Goal: Information Seeking & Learning: Learn about a topic

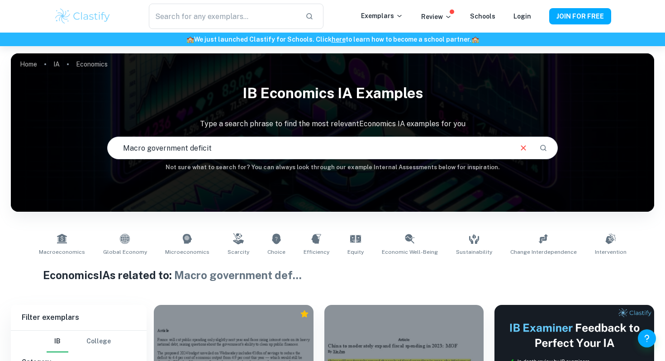
scroll to position [1291, 0]
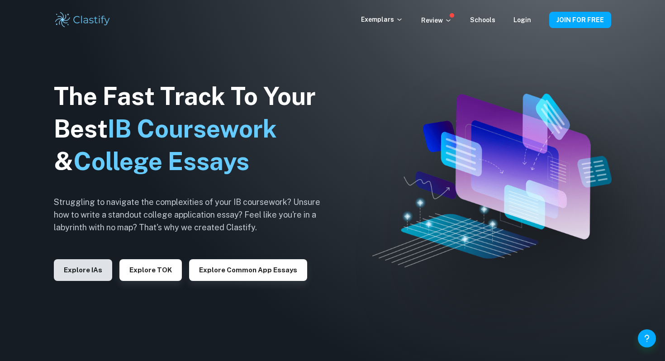
click at [94, 269] on button "Explore IAs" at bounding box center [83, 270] width 58 height 22
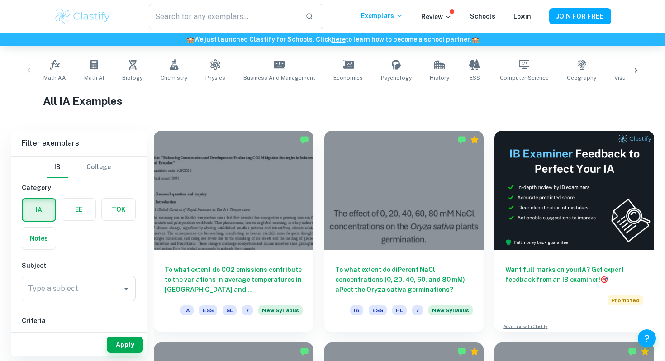
scroll to position [190, 0]
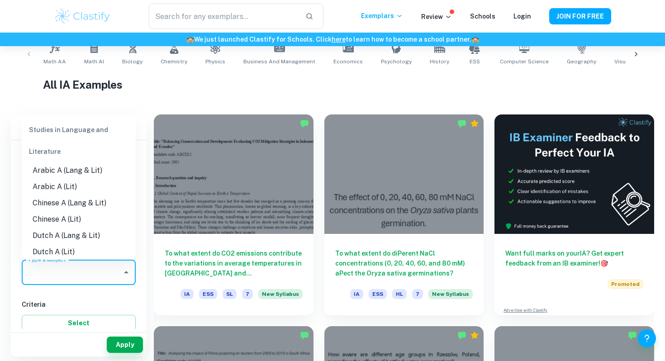
click at [84, 272] on input "Type a subject" at bounding box center [72, 272] width 92 height 17
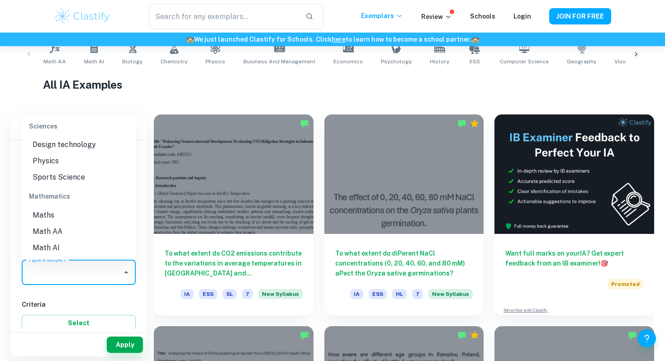
scroll to position [1184, 0]
click at [80, 210] on li "Math AA" at bounding box center [79, 218] width 114 height 16
type input "Math AA"
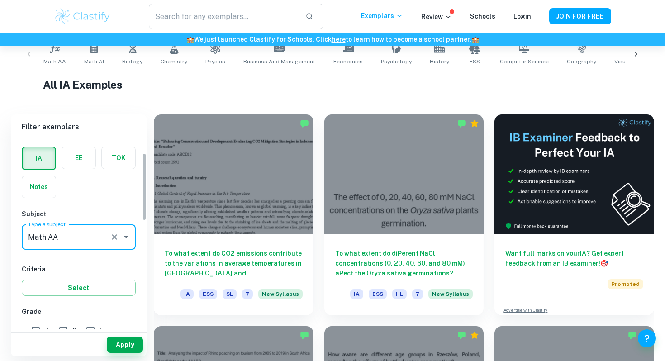
scroll to position [52, 0]
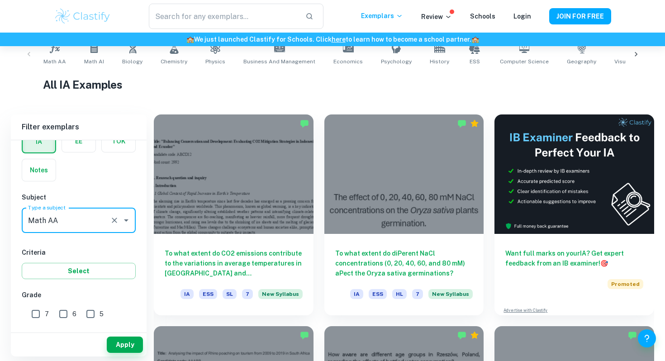
click at [31, 317] on input "7" at bounding box center [36, 314] width 18 height 18
checkbox input "true"
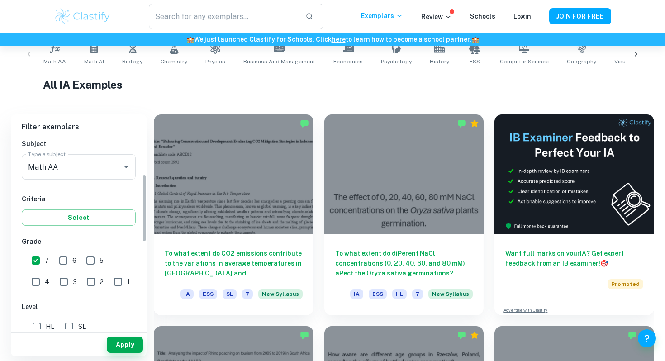
scroll to position [120, 0]
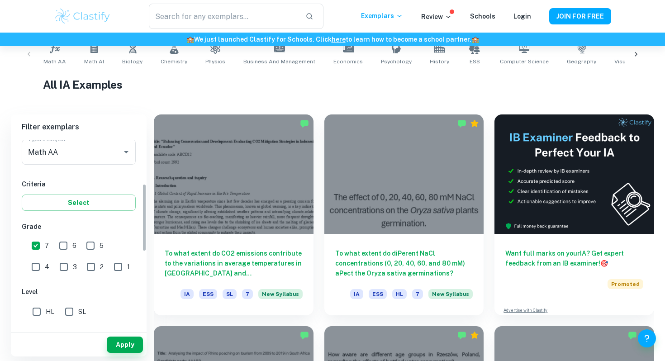
click at [67, 248] on input "6" at bounding box center [63, 246] width 18 height 18
checkbox input "true"
click at [122, 349] on button "Apply" at bounding box center [125, 344] width 36 height 16
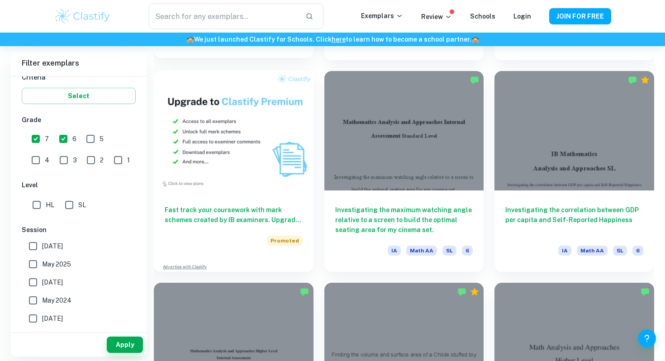
scroll to position [659, 0]
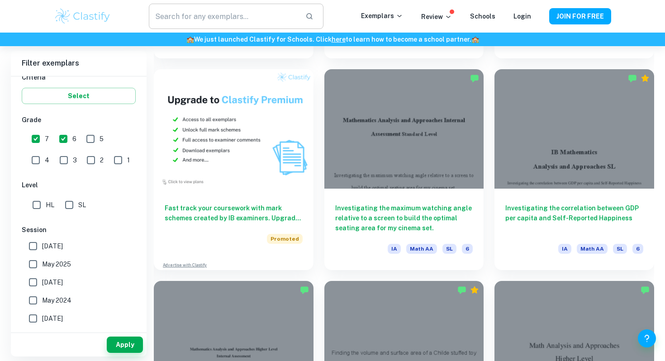
click at [232, 20] on input "text" at bounding box center [223, 16] width 149 height 25
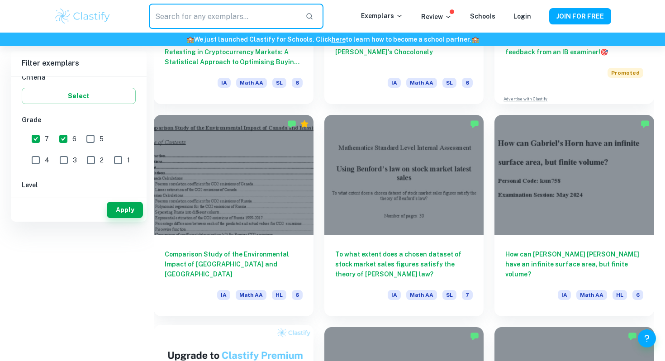
scroll to position [0, 0]
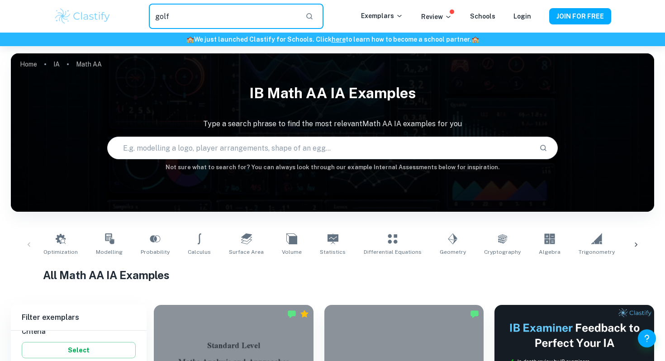
type input "golf"
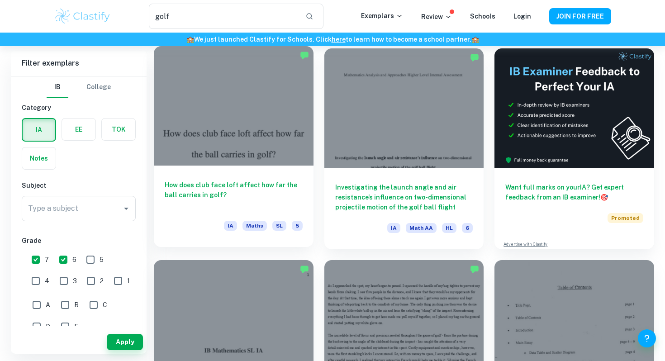
scroll to position [53, 0]
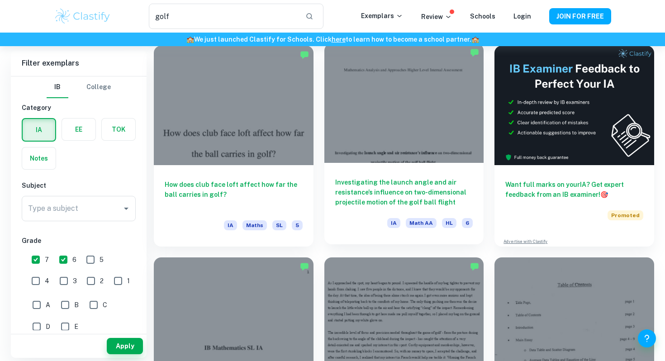
click at [347, 190] on h6 "Investigating the launch angle and air resistance’s influence on two-dimensiona…" at bounding box center [404, 192] width 138 height 30
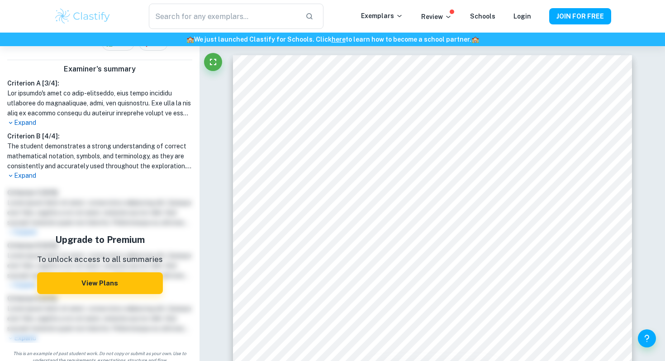
scroll to position [245, 0]
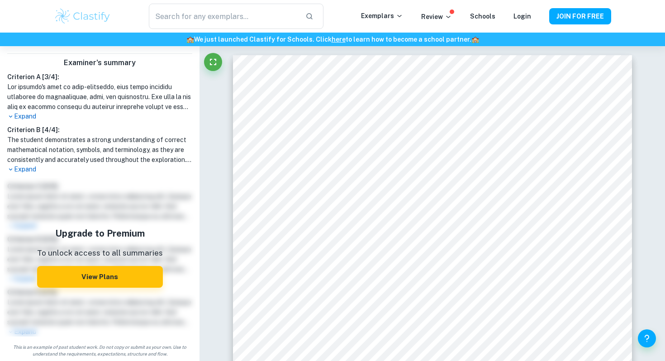
click at [35, 114] on p "Expand" at bounding box center [99, 116] width 185 height 9
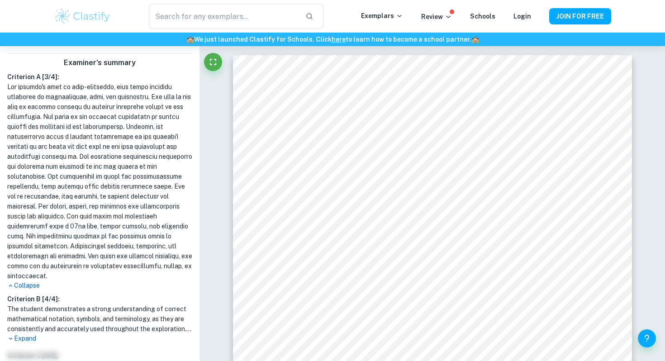
click at [21, 281] on p "Collapse" at bounding box center [99, 285] width 185 height 9
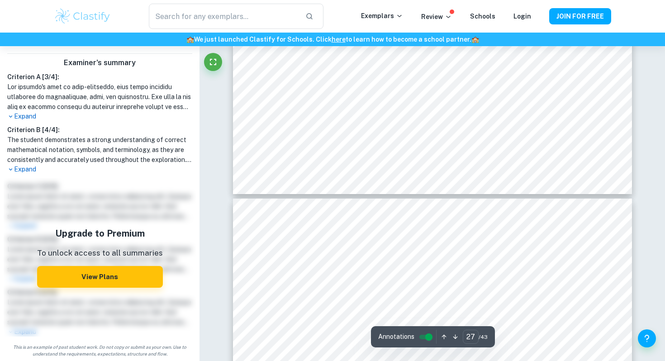
scroll to position [15587, 0]
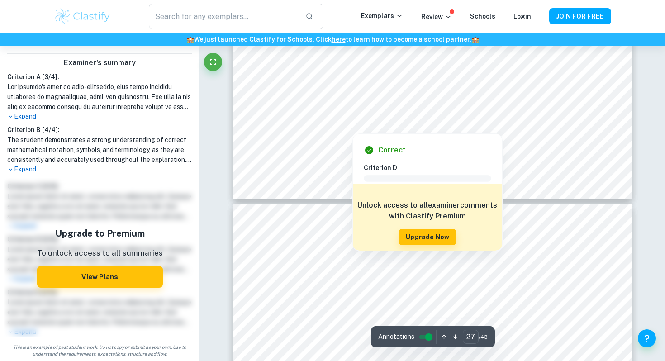
click at [425, 129] on div "Correct Criterion D Comment Unlock access to all examiner comments with Clastif…" at bounding box center [427, 190] width 150 height 122
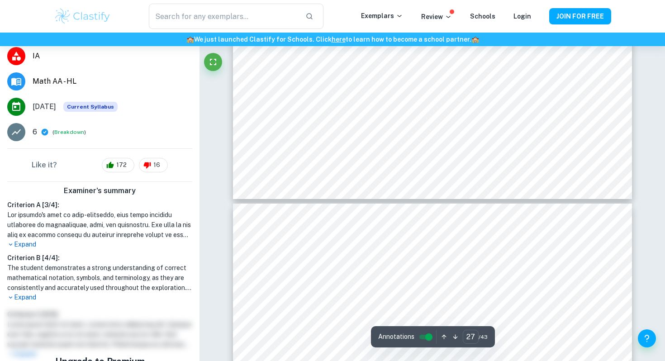
scroll to position [0, 0]
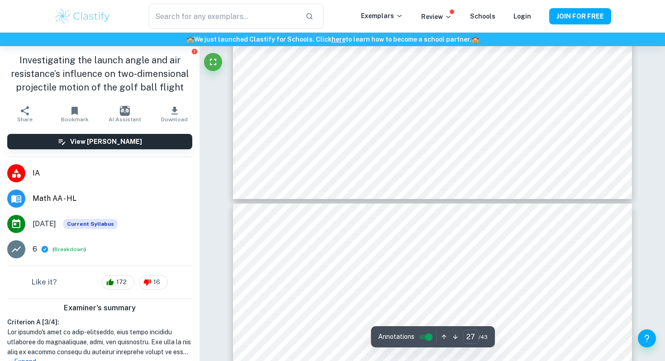
click at [167, 90] on h1 "Investigating the launch angle and air resistance’s influence on two-dimensiona…" at bounding box center [99, 73] width 185 height 41
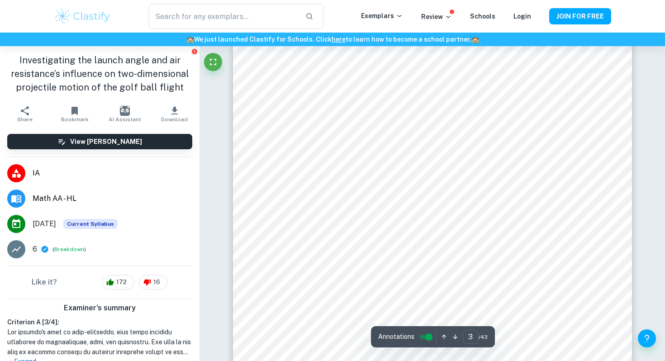
scroll to position [1257, 0]
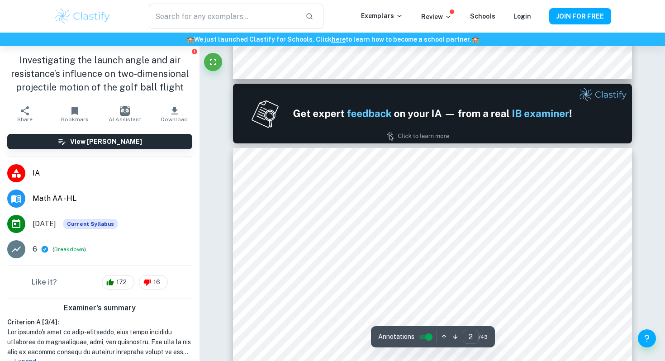
type input "1"
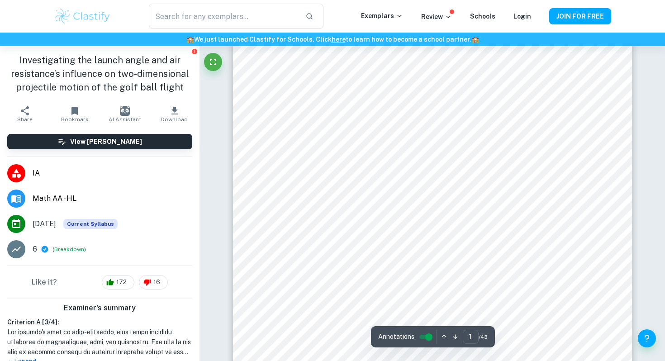
scroll to position [0, 0]
